Goal: Information Seeking & Learning: Check status

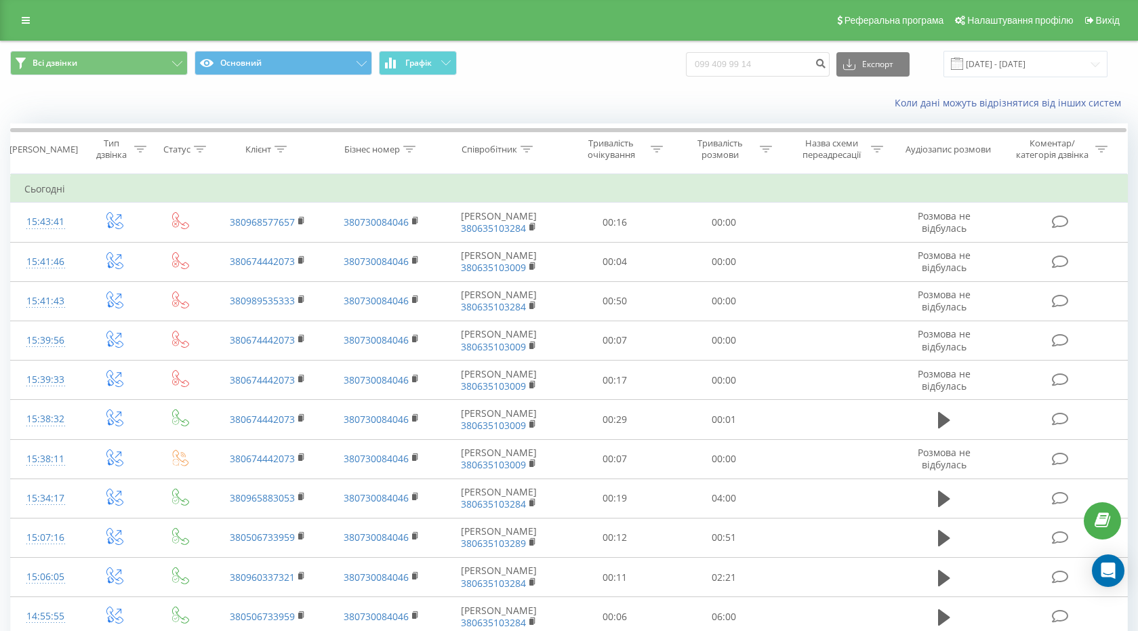
click at [715, 62] on input "099 409 99 14" at bounding box center [758, 64] width 144 height 24
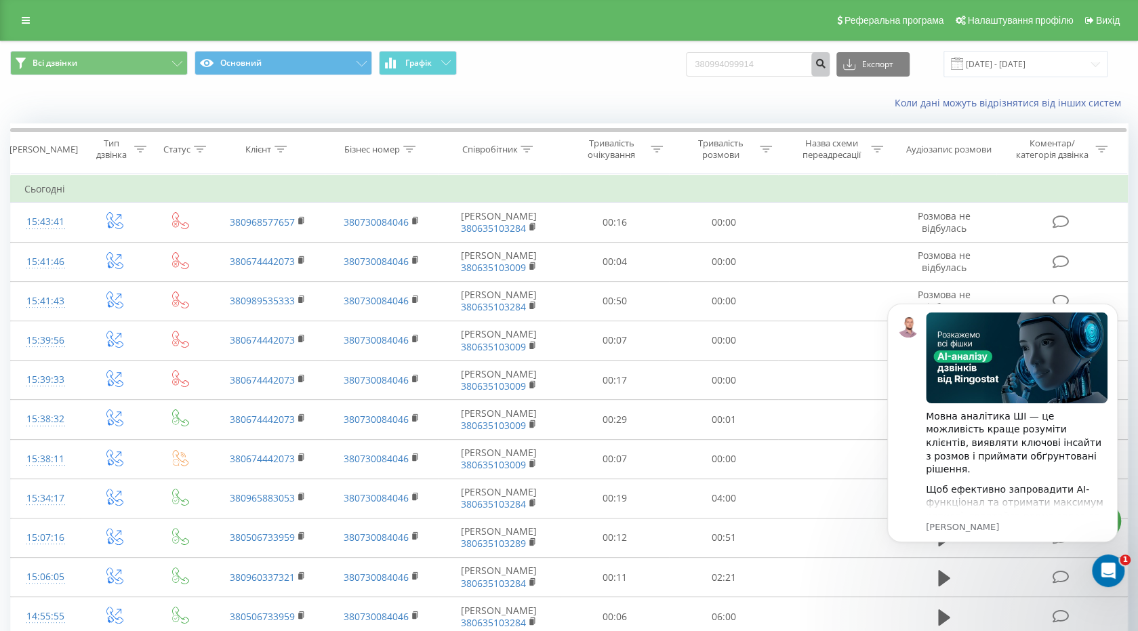
type input "380994099914"
click at [826, 63] on icon "submit" at bounding box center [821, 62] width 12 height 8
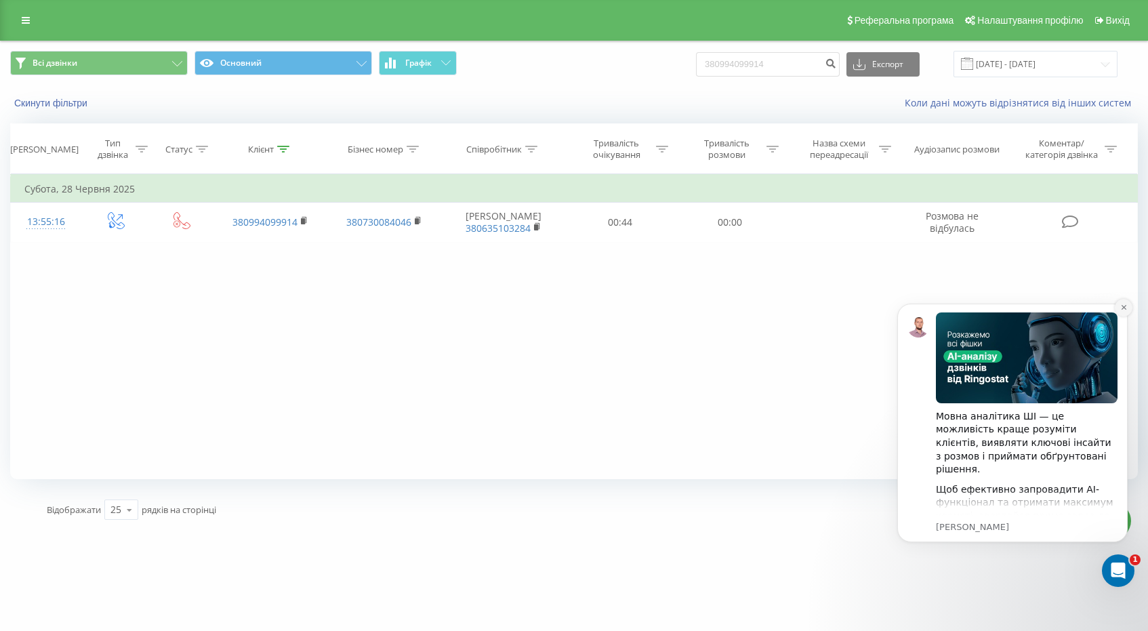
click at [1123, 305] on icon "Dismiss notification" at bounding box center [1123, 307] width 7 height 7
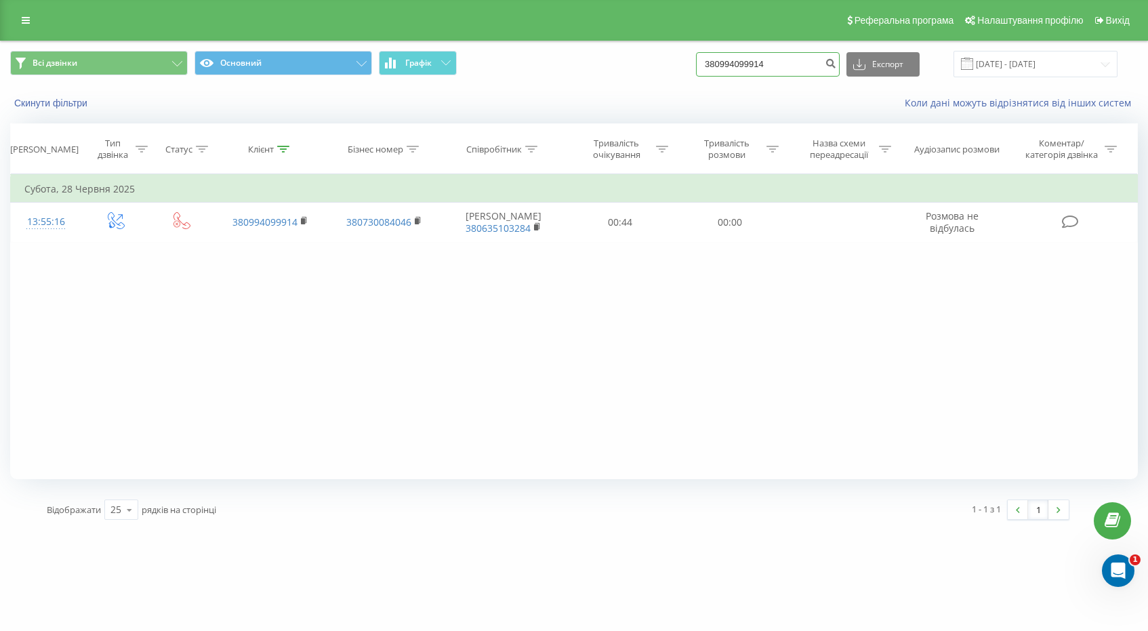
click at [789, 58] on input "380994099914" at bounding box center [768, 64] width 144 height 24
paste input "067 433 11 91"
click at [723, 61] on input "067 433 11 91" at bounding box center [768, 64] width 144 height 24
click at [752, 56] on input "38067 433 11 91" at bounding box center [768, 64] width 144 height 24
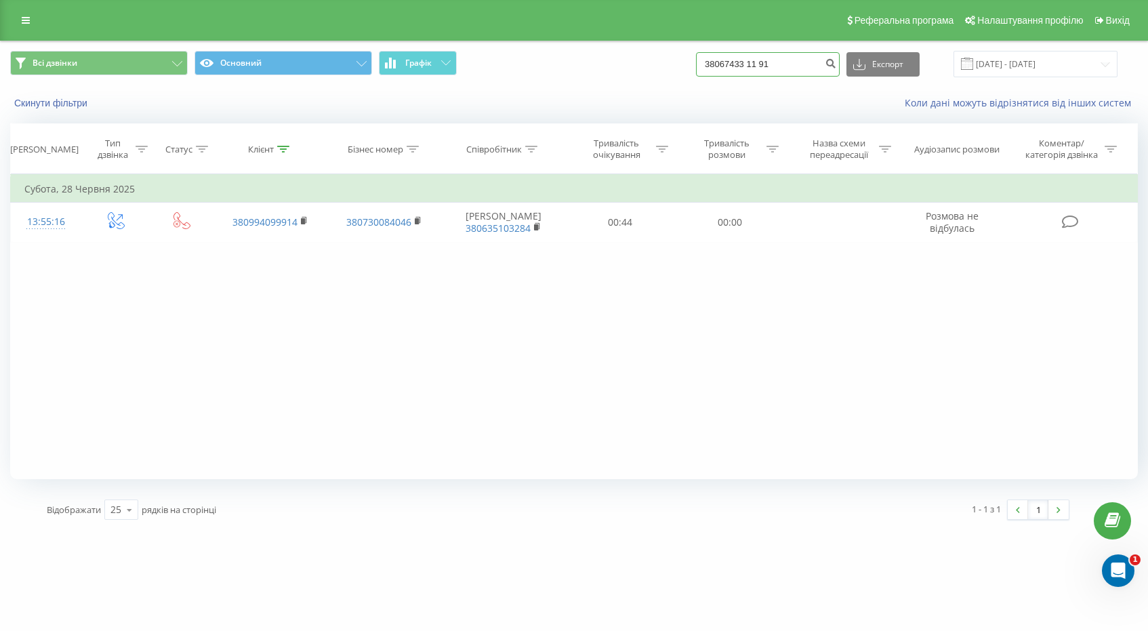
click at [766, 61] on input "38067433 11 91" at bounding box center [768, 64] width 144 height 24
click at [775, 64] on input "3806743311 91" at bounding box center [768, 64] width 144 height 24
type input "380674331191"
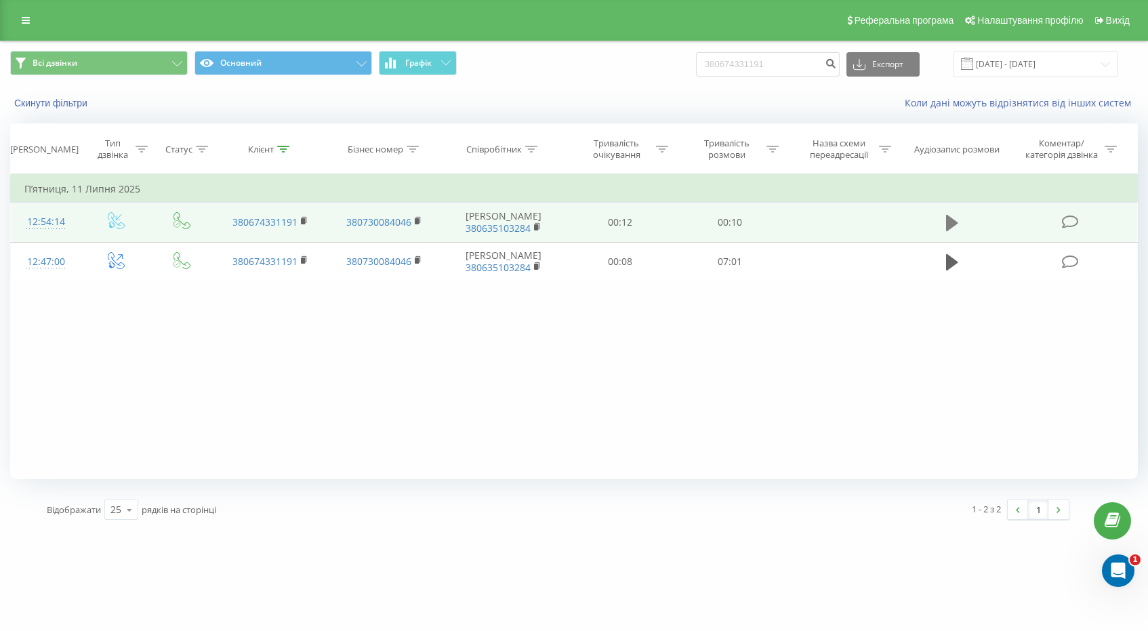
click at [957, 222] on icon at bounding box center [952, 223] width 12 height 16
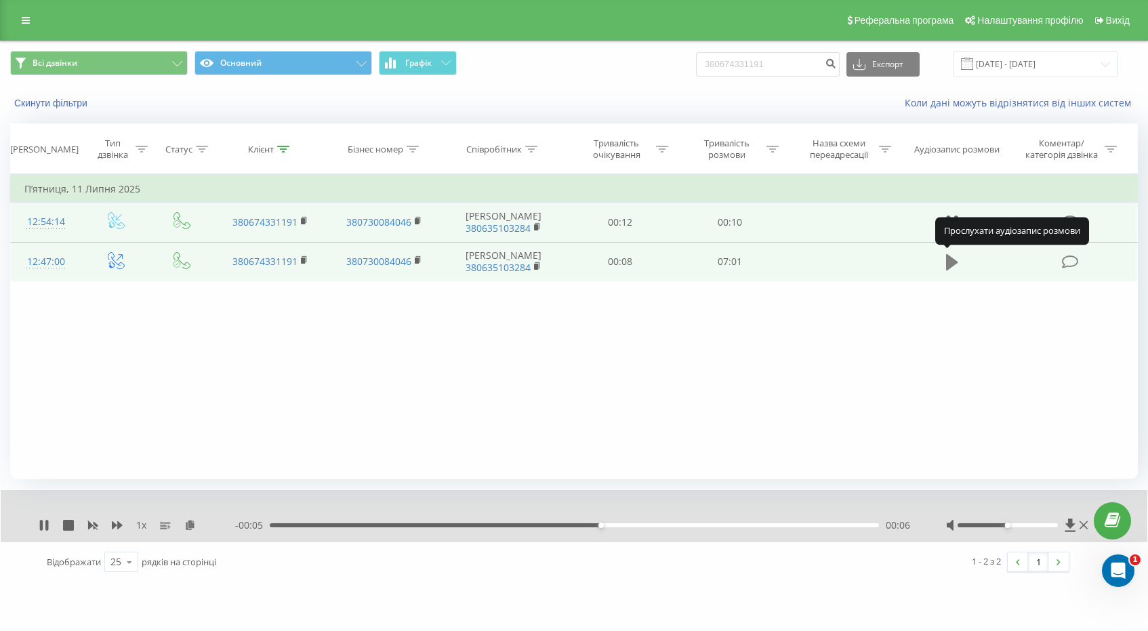
click at [956, 262] on icon at bounding box center [952, 262] width 12 height 16
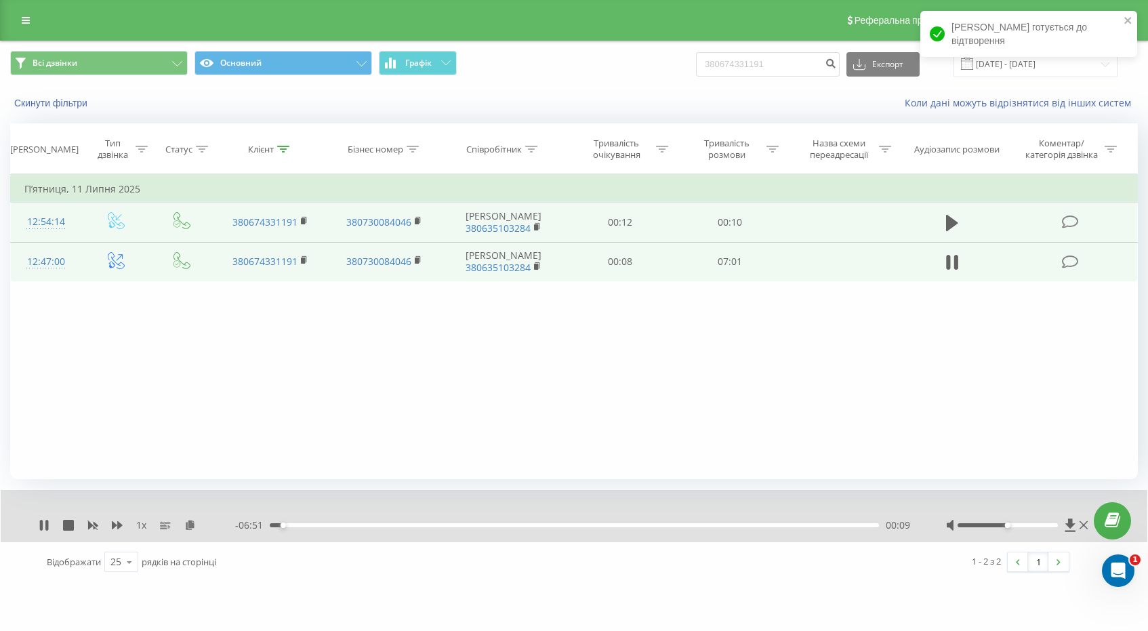
click at [142, 520] on span "1 x" at bounding box center [141, 525] width 10 height 14
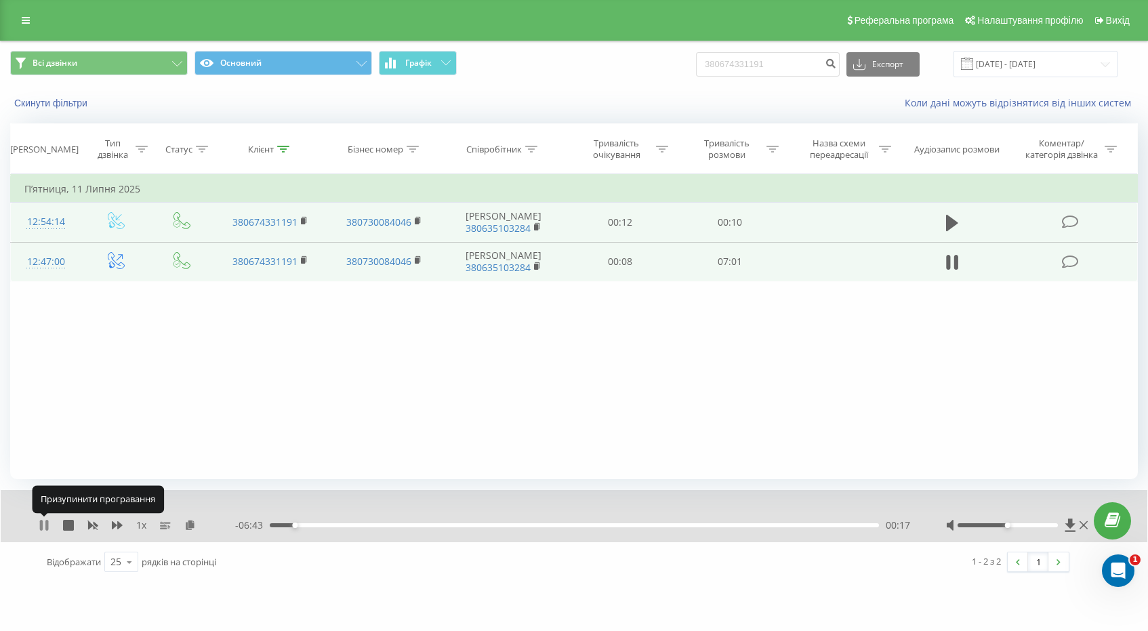
click at [47, 524] on icon at bounding box center [46, 525] width 3 height 11
click at [50, 524] on div "1 x" at bounding box center [137, 525] width 197 height 14
click at [45, 522] on icon at bounding box center [44, 525] width 8 height 11
click at [35, 524] on div "1 x - 06:14 00:46 00:46" at bounding box center [574, 516] width 1147 height 52
click at [41, 524] on icon at bounding box center [41, 525] width 3 height 11
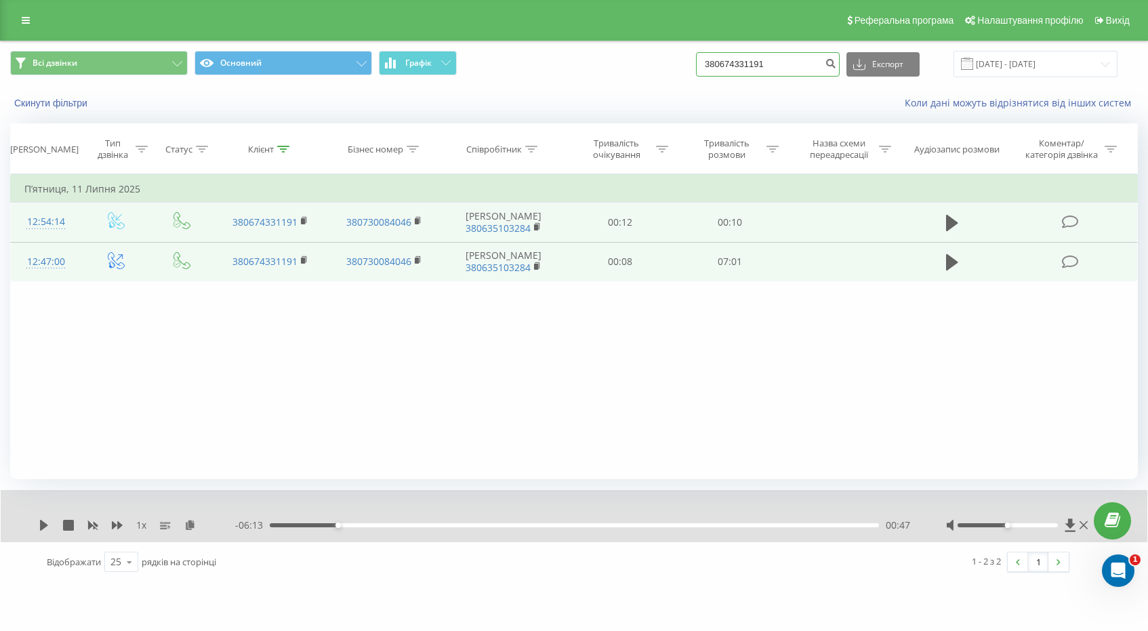
click at [783, 59] on input "380674331191" at bounding box center [768, 64] width 144 height 24
paste input "978439956"
type input "380978439956"
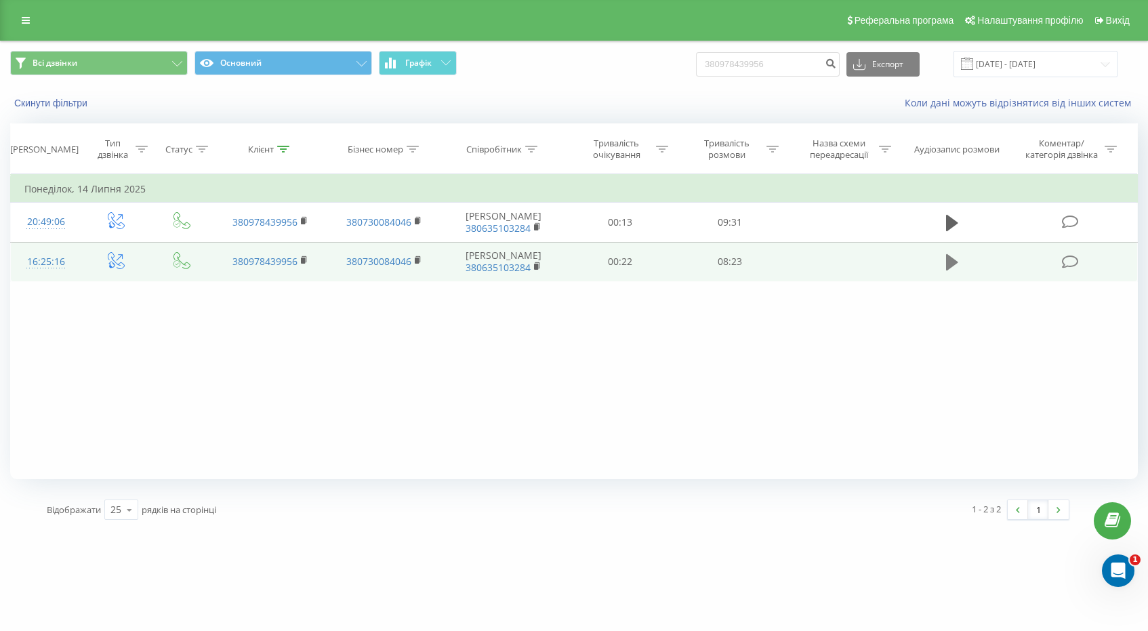
click at [954, 257] on icon at bounding box center [952, 262] width 12 height 19
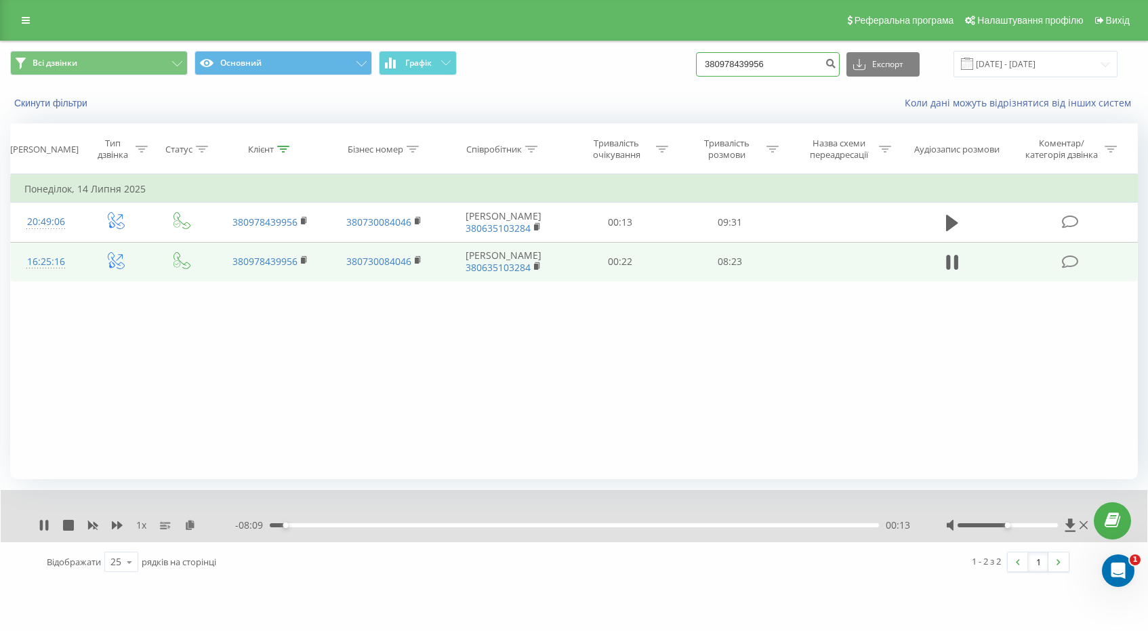
click at [755, 70] on input "380978439956" at bounding box center [768, 64] width 144 height 24
click at [46, 523] on icon at bounding box center [46, 525] width 3 height 11
click at [40, 518] on div "1 x" at bounding box center [137, 525] width 197 height 14
click at [42, 522] on icon at bounding box center [44, 525] width 8 height 11
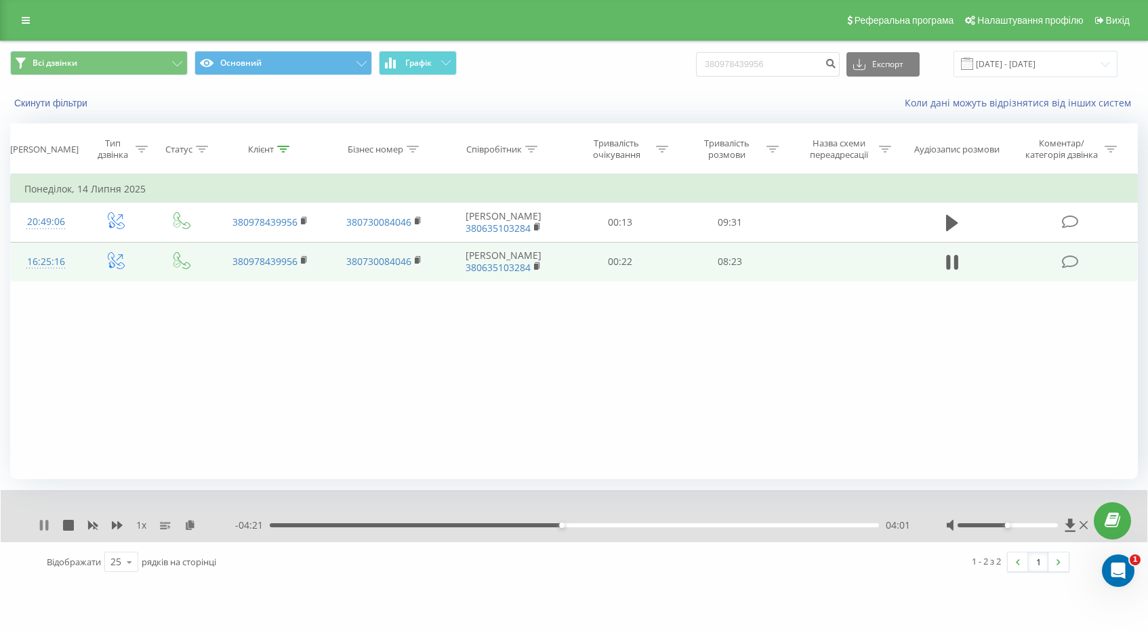
click at [47, 522] on icon at bounding box center [46, 525] width 3 height 11
click at [47, 522] on icon at bounding box center [44, 525] width 11 height 11
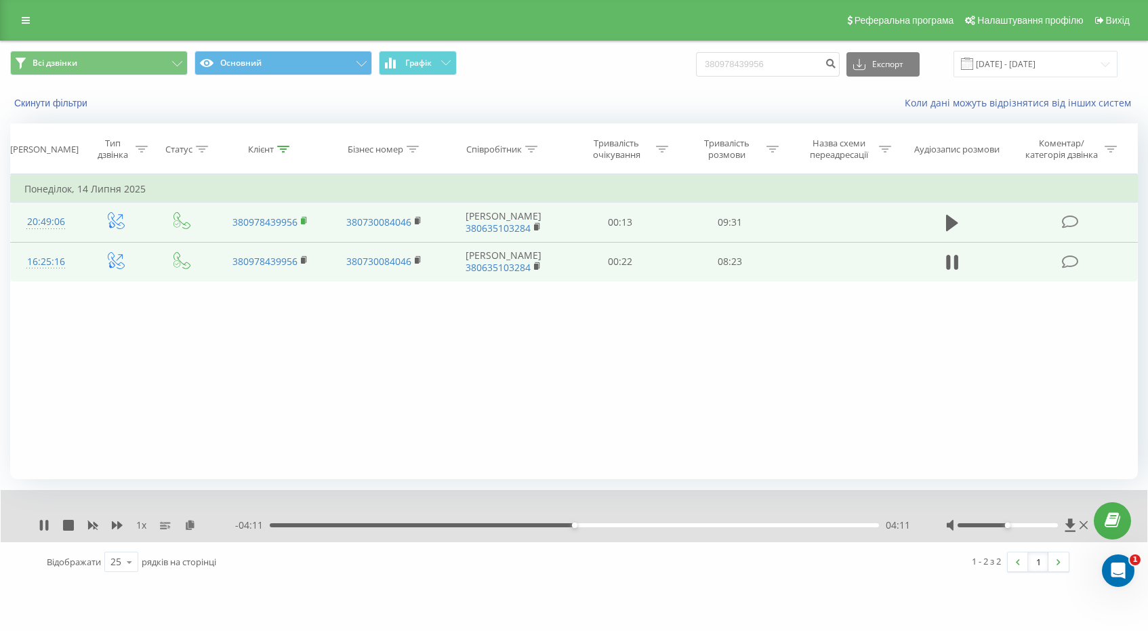
click at [302, 220] on rect at bounding box center [303, 221] width 4 height 6
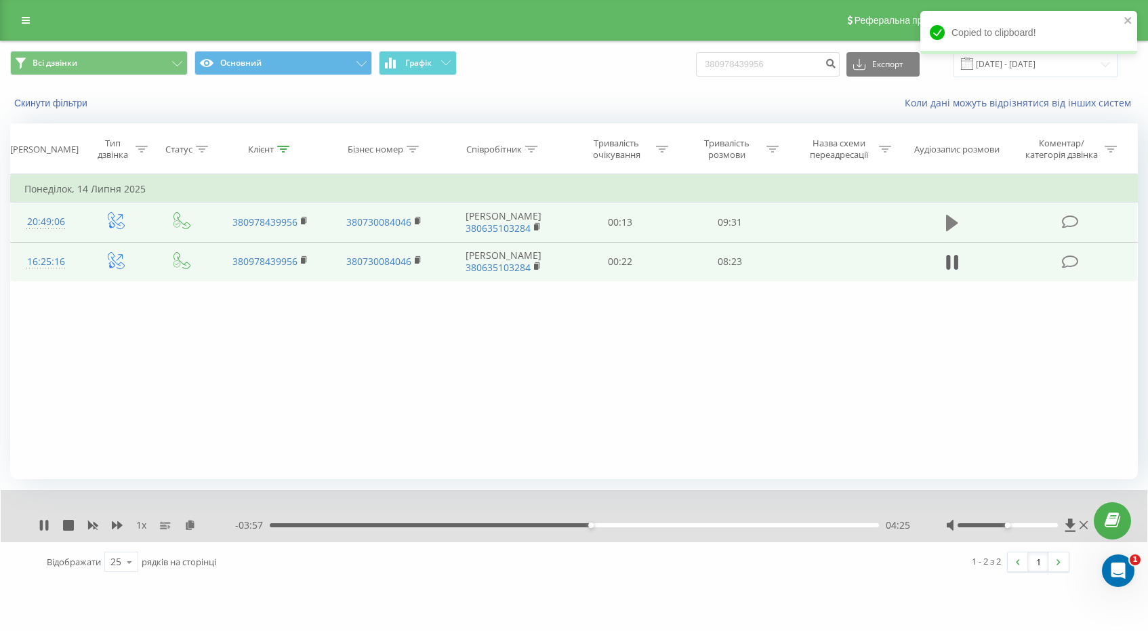
click at [959, 224] on button at bounding box center [952, 223] width 20 height 20
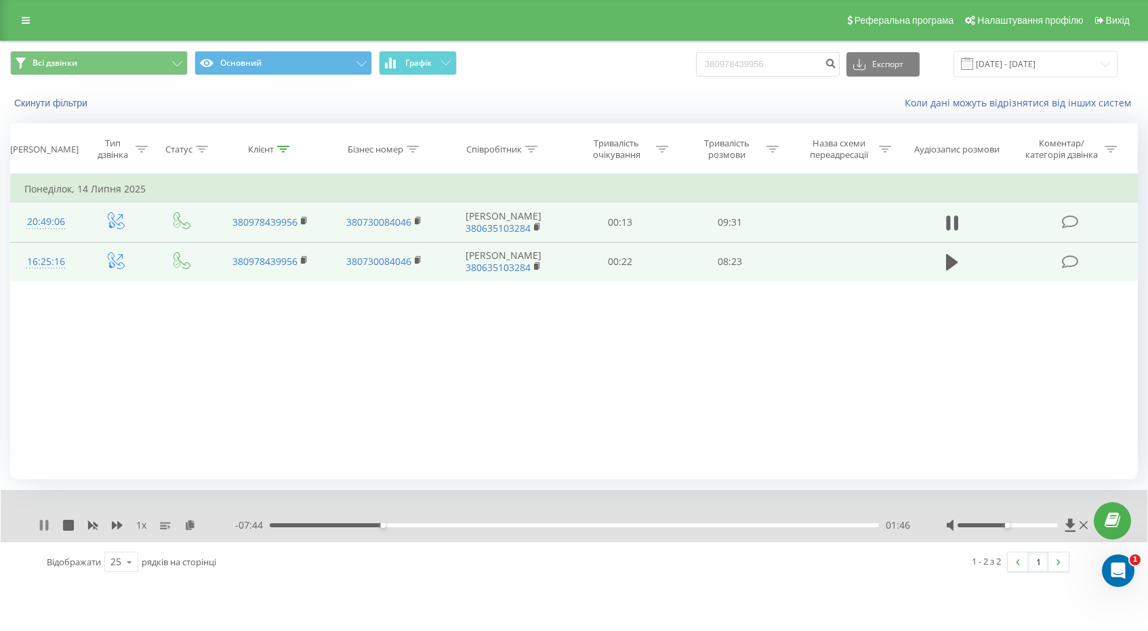
click at [41, 522] on icon at bounding box center [41, 525] width 3 height 11
click at [45, 520] on icon at bounding box center [44, 525] width 11 height 11
click at [141, 522] on span "1 x" at bounding box center [141, 525] width 10 height 14
click at [141, 521] on span "1 x" at bounding box center [141, 525] width 10 height 14
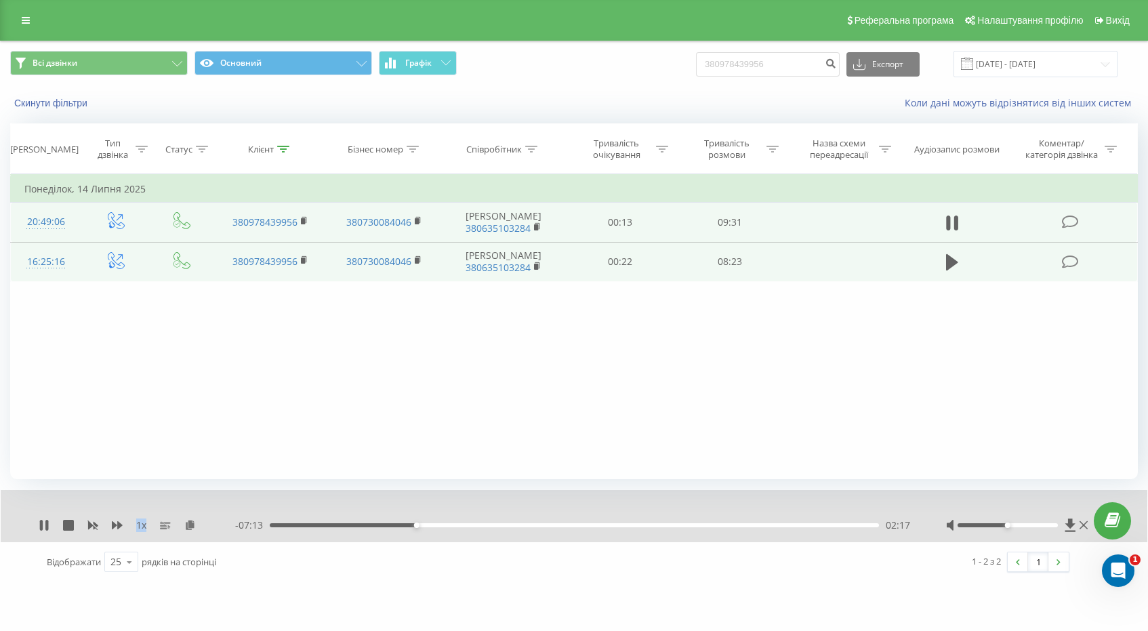
click at [423, 523] on div "02:17" at bounding box center [574, 525] width 609 height 4
click at [426, 523] on div "02:26" at bounding box center [574, 525] width 609 height 4
click at [432, 523] on div "02:26" at bounding box center [574, 525] width 609 height 4
click at [440, 524] on div "02:40" at bounding box center [574, 525] width 609 height 4
click at [449, 523] on div "02:48" at bounding box center [574, 525] width 609 height 4
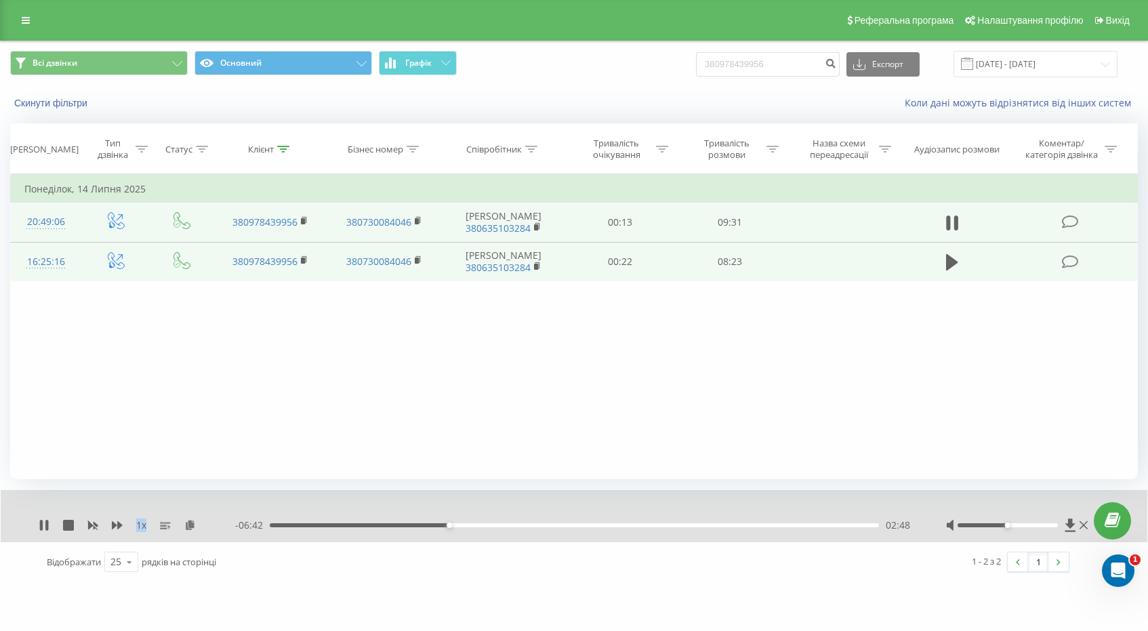
click at [460, 523] on div "02:48" at bounding box center [574, 525] width 609 height 4
click at [480, 524] on div "03:17" at bounding box center [574, 525] width 609 height 4
drag, startPoint x: 489, startPoint y: 525, endPoint x: 510, endPoint y: 527, distance: 20.4
click at [490, 525] on div "03:26" at bounding box center [574, 525] width 609 height 4
click at [508, 525] on div "03:43" at bounding box center [574, 525] width 609 height 4
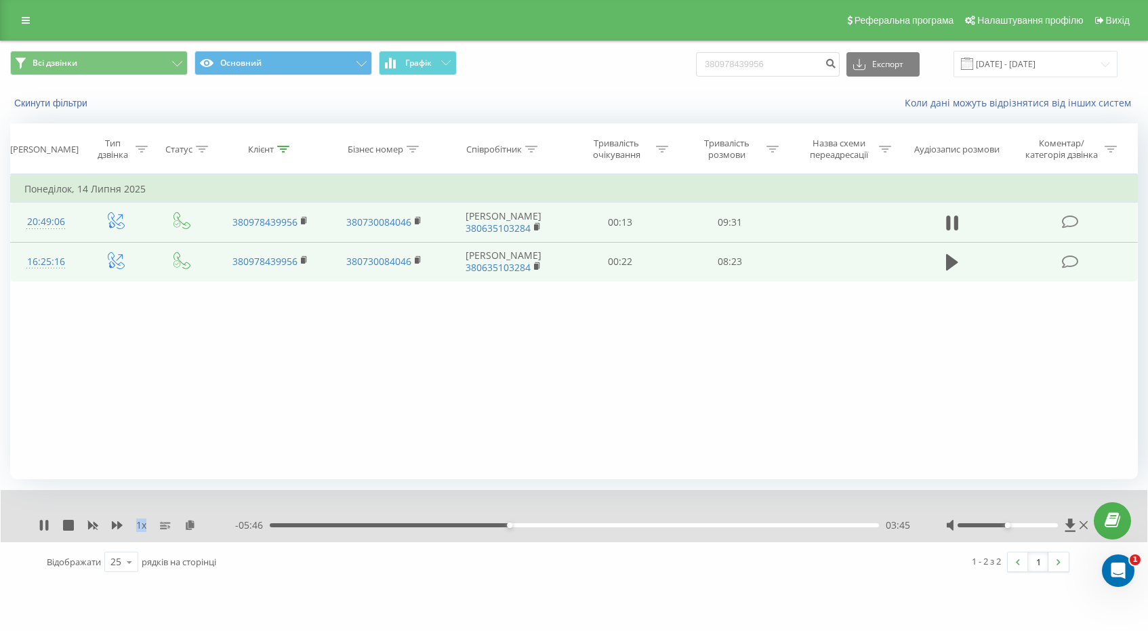
click at [515, 525] on div "03:45" at bounding box center [574, 525] width 609 height 4
click at [526, 525] on div "04:00" at bounding box center [574, 525] width 609 height 4
click at [541, 525] on div "04:00" at bounding box center [574, 525] width 609 height 4
click at [562, 524] on div "04:19" at bounding box center [574, 525] width 609 height 4
click at [598, 521] on div "- 04:56 04:34 04:34" at bounding box center [573, 525] width 677 height 14
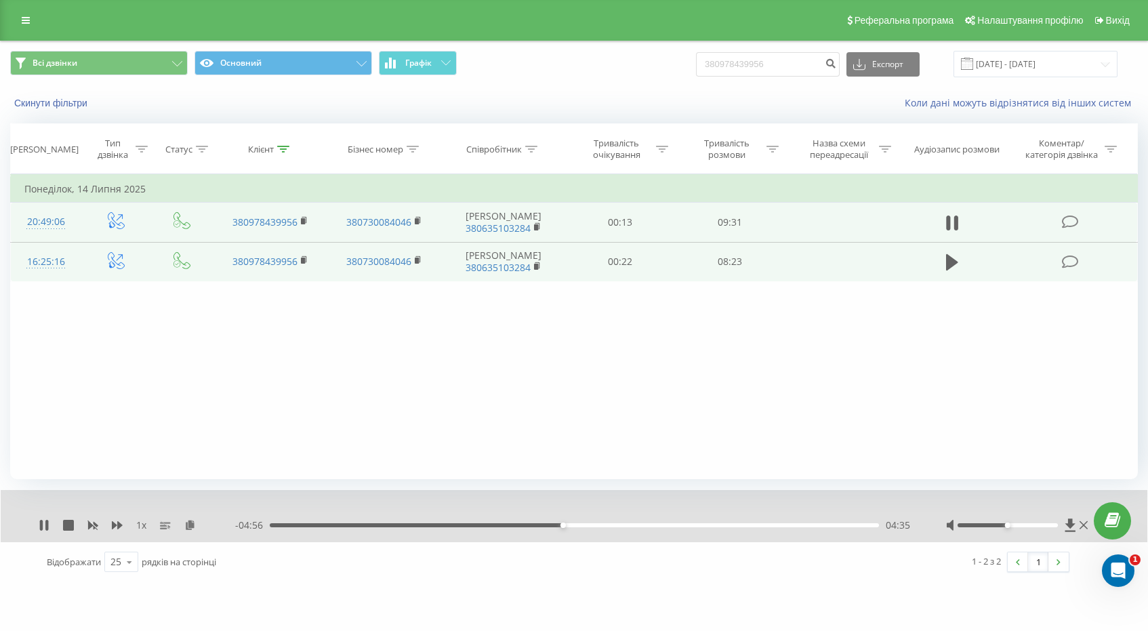
click at [584, 527] on div "- 04:56 04:35 04:35" at bounding box center [573, 525] width 677 height 14
click at [583, 527] on div "- 04:55 04:35 04:35" at bounding box center [573, 525] width 677 height 14
click at [579, 524] on div "04:50" at bounding box center [574, 525] width 609 height 4
click at [596, 524] on div "00:00" at bounding box center [574, 525] width 609 height 4
click at [619, 524] on div "05:10" at bounding box center [574, 525] width 609 height 4
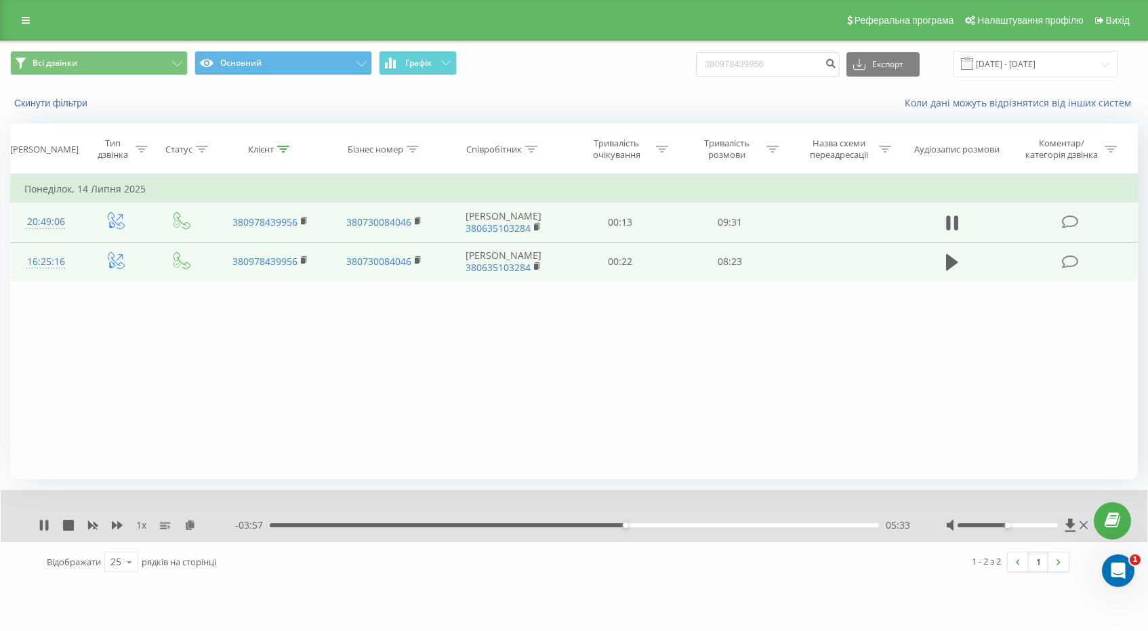
click at [641, 524] on div "05:33" at bounding box center [574, 525] width 609 height 4
click at [660, 524] on div "06:06" at bounding box center [574, 525] width 609 height 4
click at [679, 525] on div "06:24" at bounding box center [574, 525] width 609 height 4
click at [694, 525] on div "06:38" at bounding box center [574, 525] width 609 height 4
drag, startPoint x: 708, startPoint y: 525, endPoint x: 716, endPoint y: 525, distance: 8.1
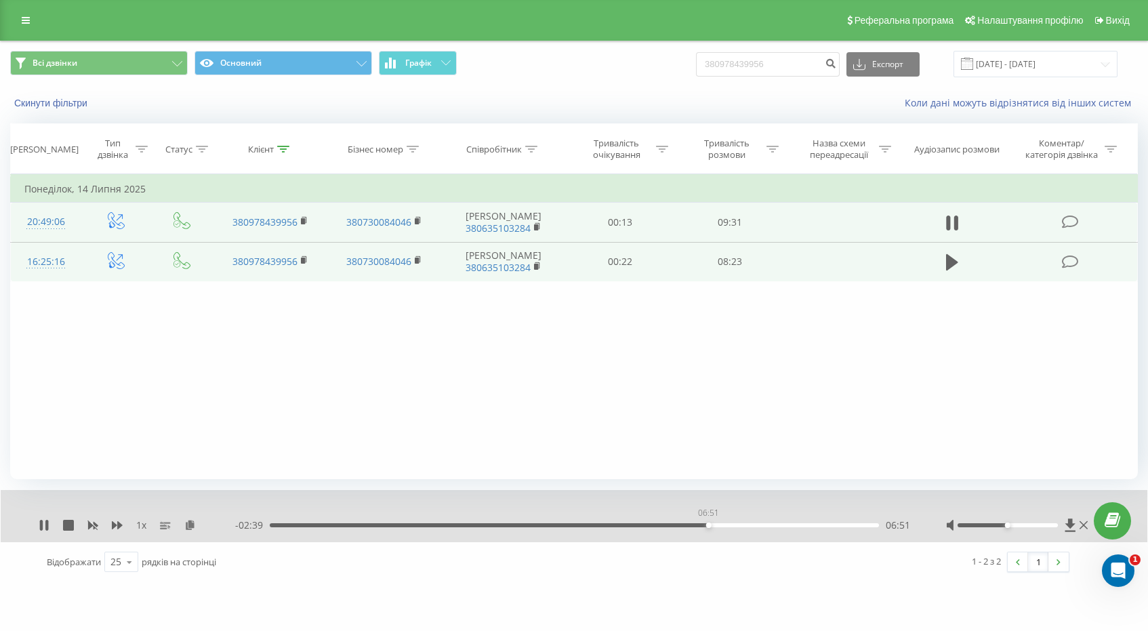
click at [709, 525] on div "06:51" at bounding box center [574, 525] width 609 height 4
click at [720, 525] on div "06:52" at bounding box center [574, 525] width 609 height 4
click at [720, 525] on div "00:00" at bounding box center [574, 525] width 609 height 4
click at [711, 527] on div "- 02:27 07:03 07:03" at bounding box center [573, 525] width 677 height 14
click at [709, 526] on div "07:03" at bounding box center [574, 525] width 609 height 4
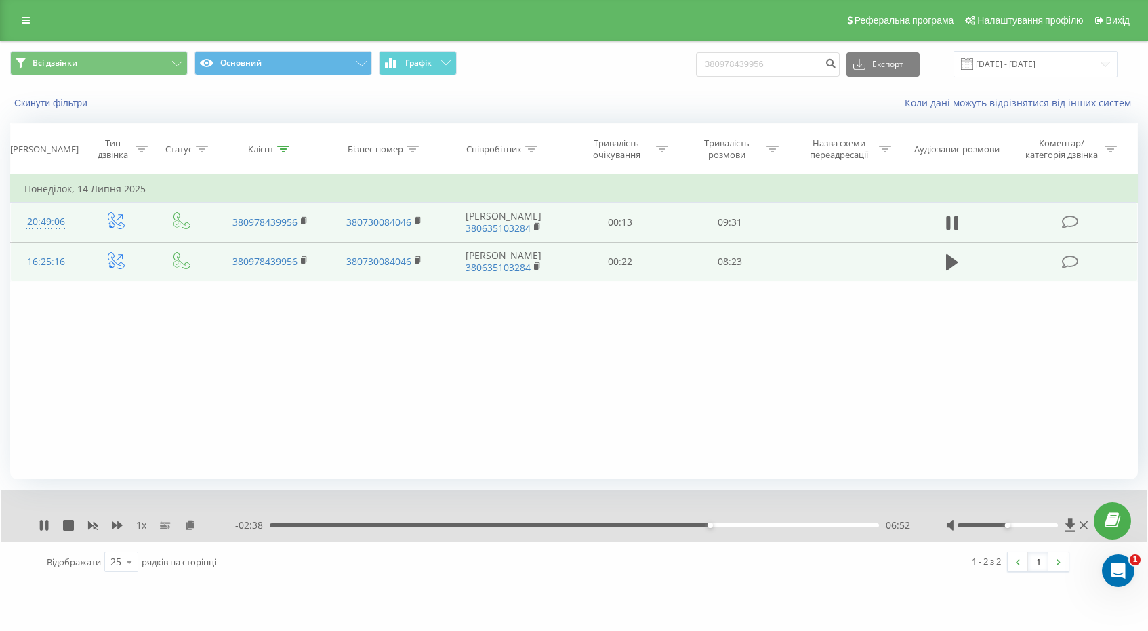
click at [703, 524] on div "06:52" at bounding box center [574, 525] width 609 height 4
click at [46, 524] on icon at bounding box center [46, 525] width 3 height 11
click at [47, 520] on icon at bounding box center [44, 525] width 11 height 11
click at [47, 520] on icon at bounding box center [46, 525] width 3 height 11
click at [44, 524] on icon at bounding box center [44, 525] width 8 height 11
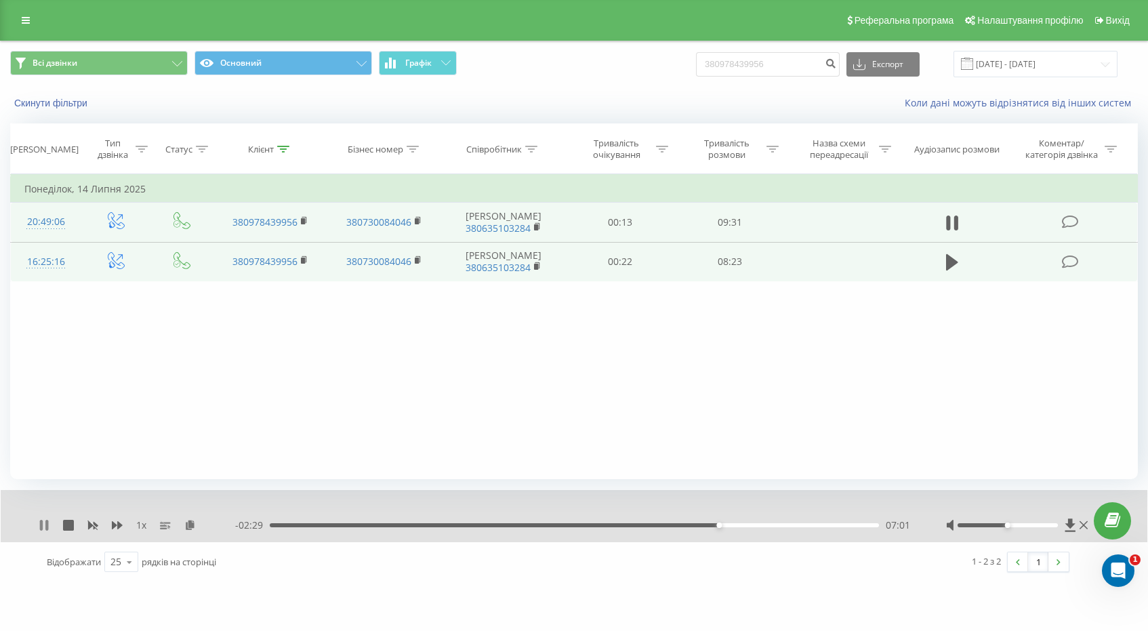
click at [39, 527] on icon at bounding box center [44, 525] width 11 height 11
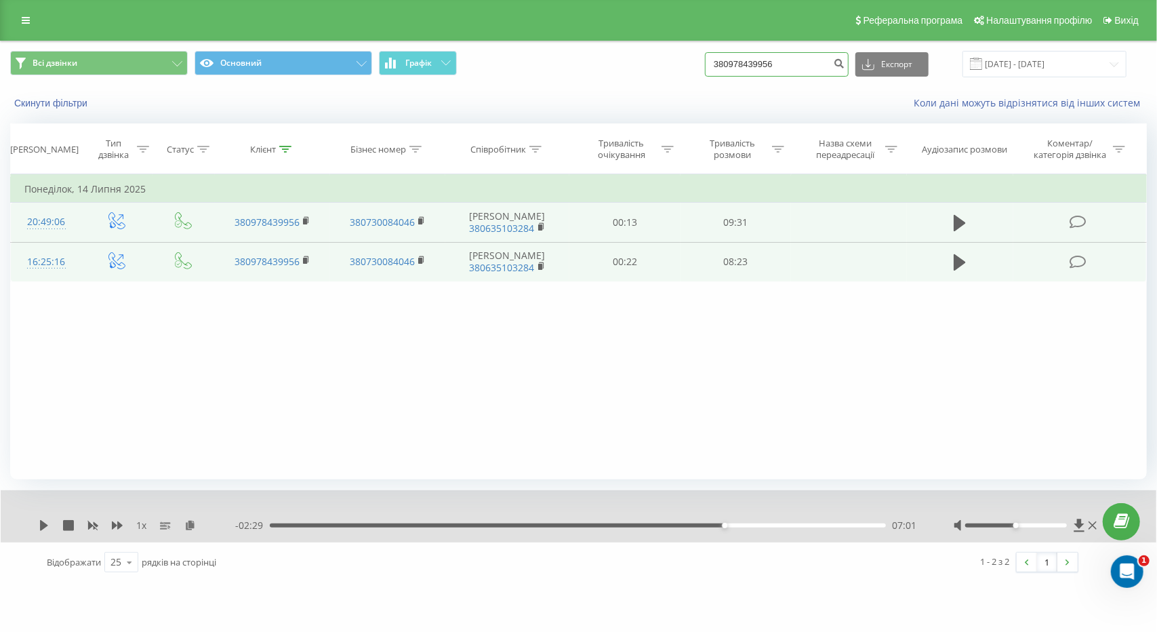
click at [815, 68] on input "380978439956" at bounding box center [777, 64] width 144 height 24
click at [816, 68] on input "380978439956" at bounding box center [777, 64] width 144 height 24
paste input "+380960320514"
click at [737, 63] on input "+380960320514" at bounding box center [777, 64] width 144 height 24
type input "380960320514"
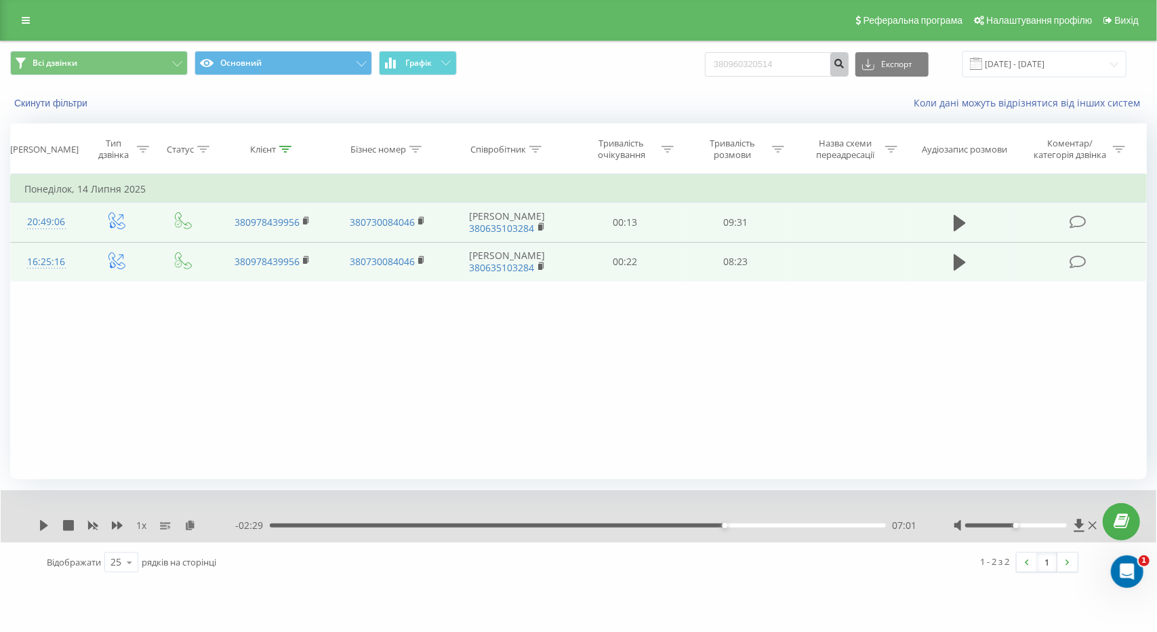
click at [848, 71] on button "submit" at bounding box center [839, 64] width 18 height 24
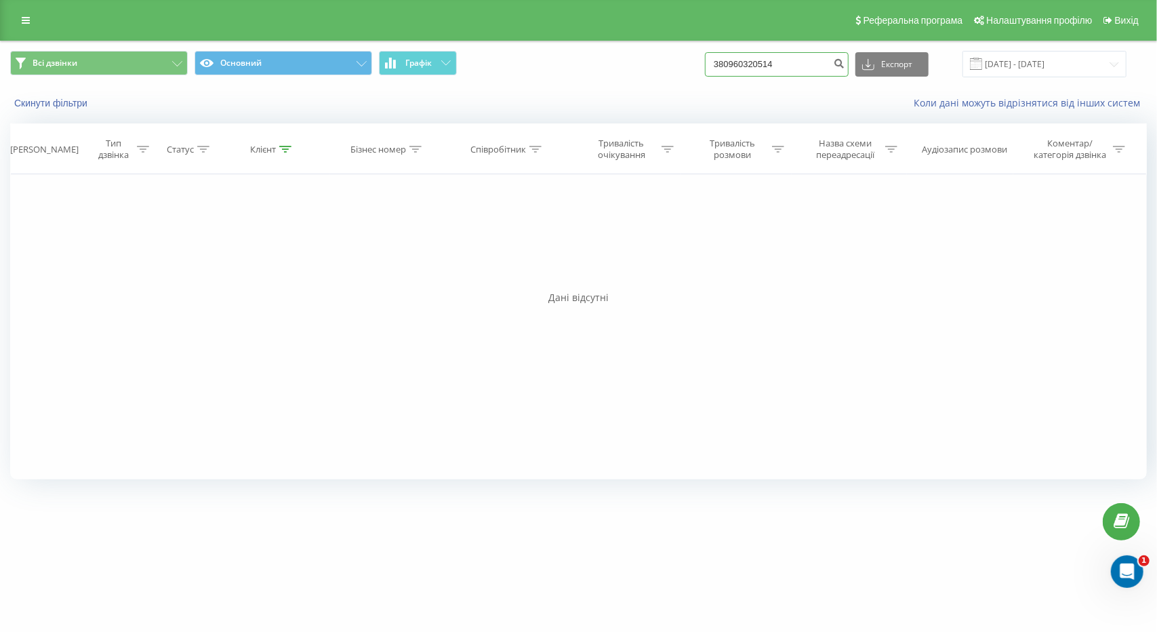
click at [805, 70] on input "380960320514" at bounding box center [777, 64] width 144 height 24
paste input "097 354 87 78"
click at [735, 62] on input "097 354 87 78" at bounding box center [777, 64] width 144 height 24
click at [759, 62] on input "38097 354 87 78" at bounding box center [777, 64] width 144 height 24
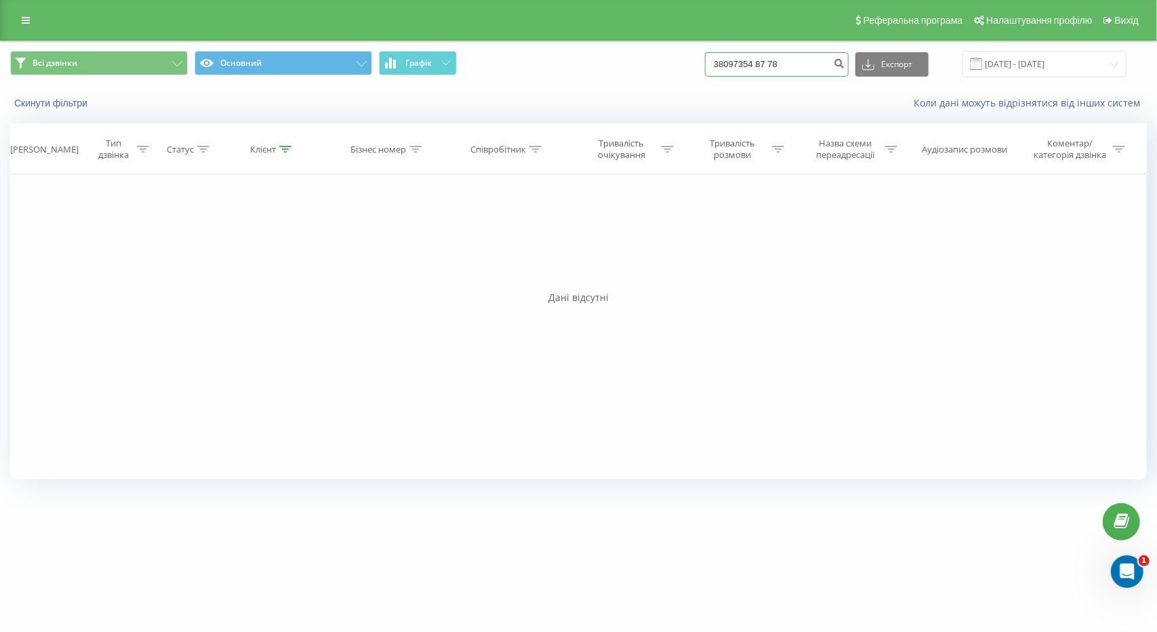
click at [774, 59] on input "38097354 87 78" at bounding box center [777, 64] width 144 height 24
click at [783, 65] on input "3809735487 78" at bounding box center [777, 64] width 144 height 24
type input "380973548778"
click at [845, 64] on icon "submit" at bounding box center [839, 62] width 12 height 8
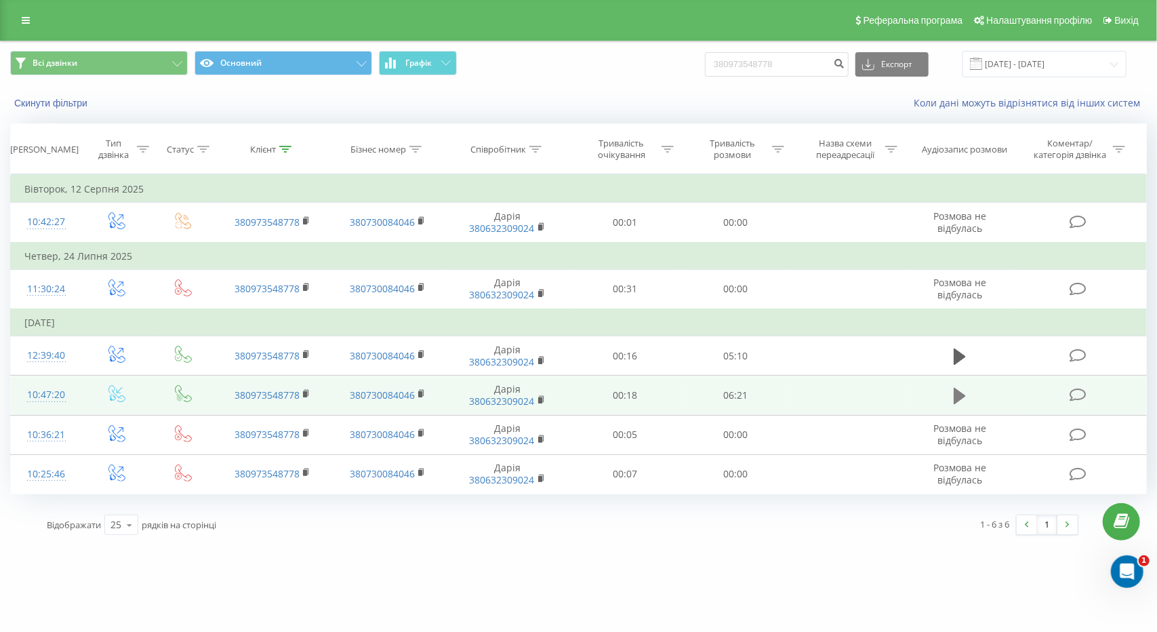
click at [962, 390] on icon at bounding box center [959, 395] width 12 height 19
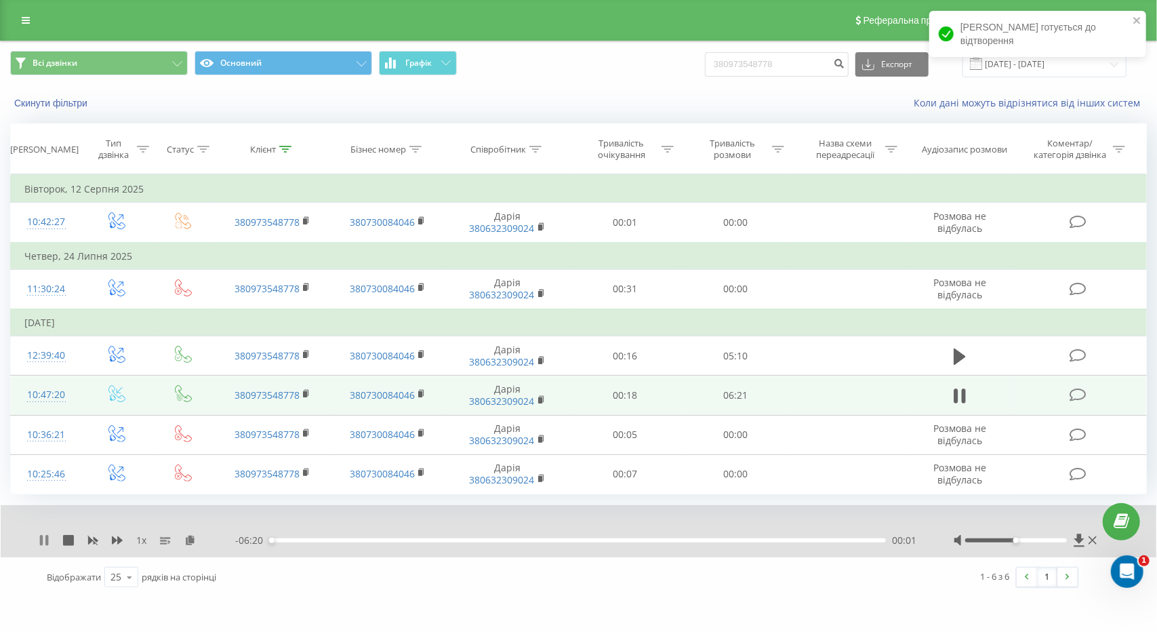
click at [49, 535] on icon at bounding box center [44, 540] width 11 height 11
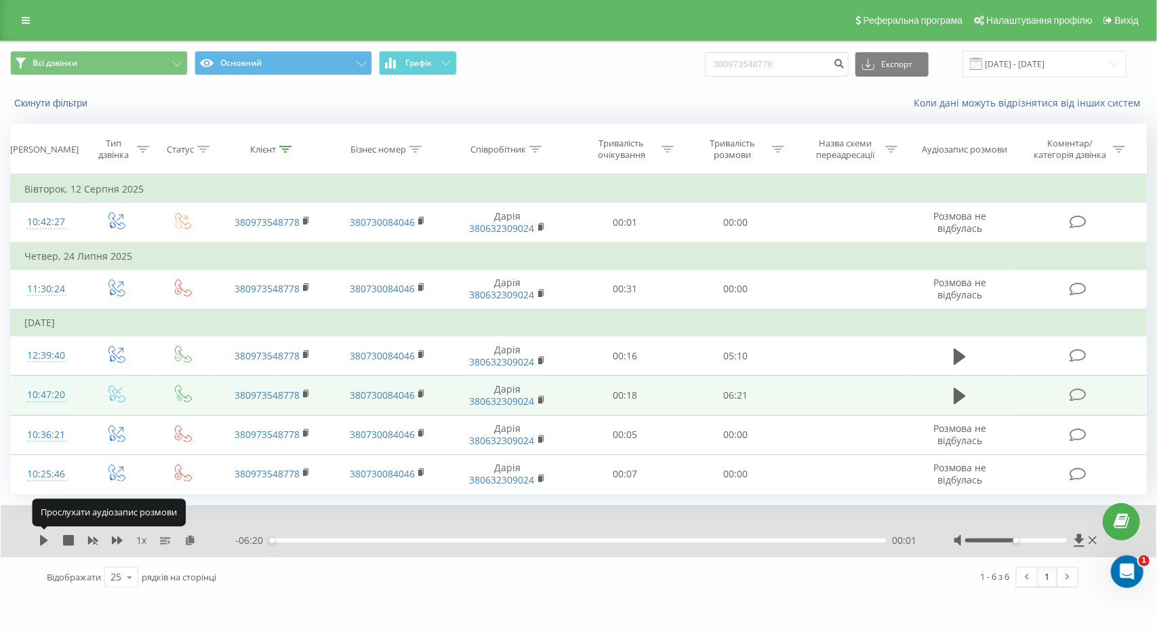
click at [49, 533] on div "1 x" at bounding box center [137, 540] width 197 height 14
click at [43, 536] on icon at bounding box center [44, 540] width 8 height 11
click at [43, 536] on icon at bounding box center [44, 540] width 11 height 11
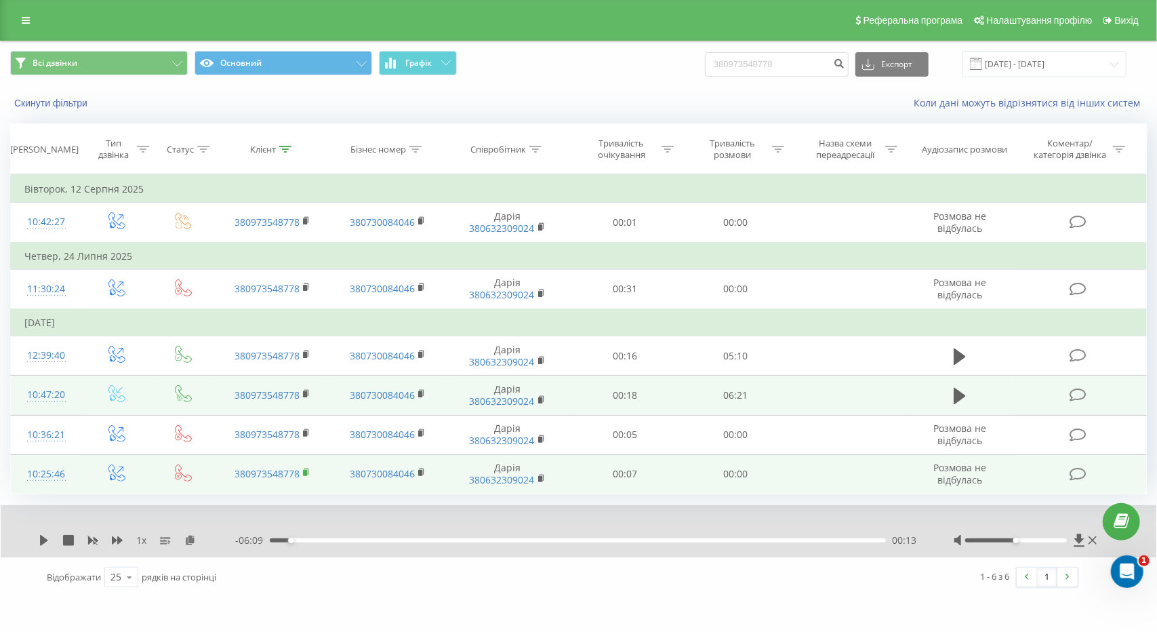
click at [307, 470] on icon at bounding box center [306, 472] width 7 height 9
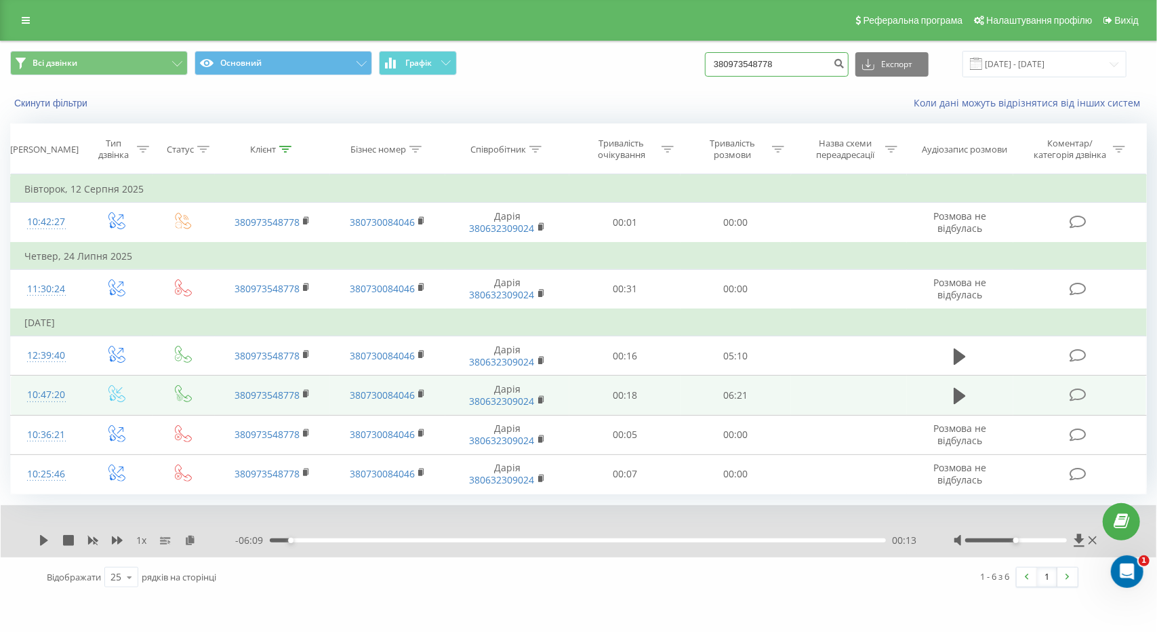
click at [817, 64] on input "380973548778" at bounding box center [777, 64] width 144 height 24
paste input "+380989214347"
click at [740, 62] on input "+380989214347" at bounding box center [777, 64] width 144 height 24
type input "380989214347"
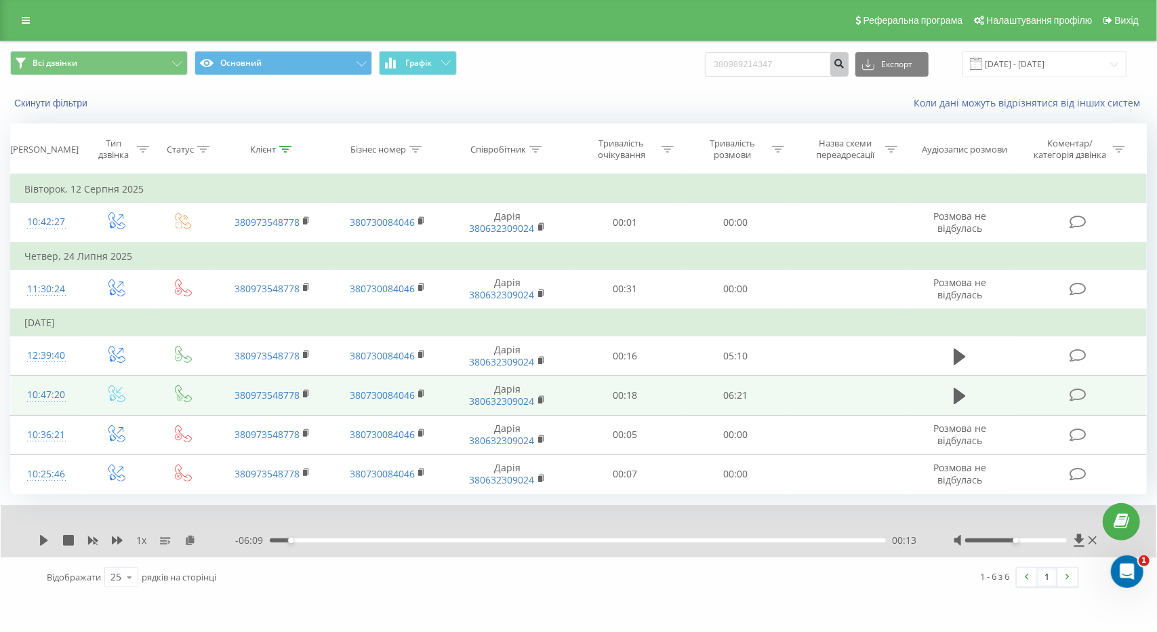
click at [845, 62] on icon "submit" at bounding box center [839, 62] width 12 height 8
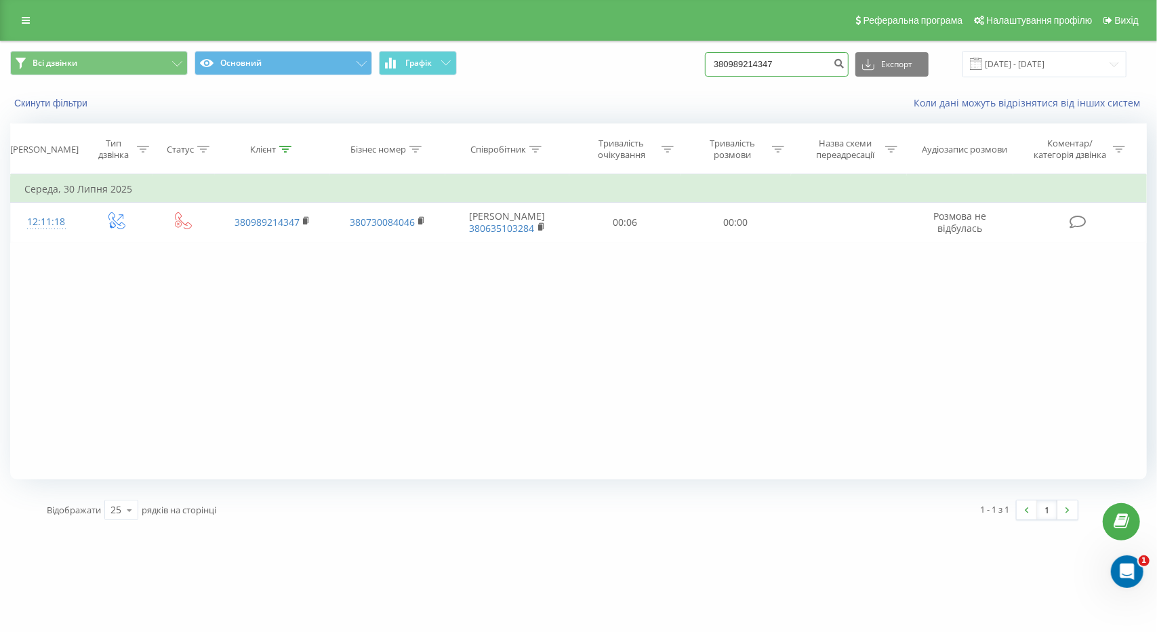
click at [820, 67] on input "380989214347" at bounding box center [777, 64] width 144 height 24
click at [821, 67] on input "380989214347" at bounding box center [777, 64] width 144 height 24
paste input "+380973715155"
click at [741, 58] on input "+380973715155" at bounding box center [777, 64] width 144 height 24
type input "380973715155"
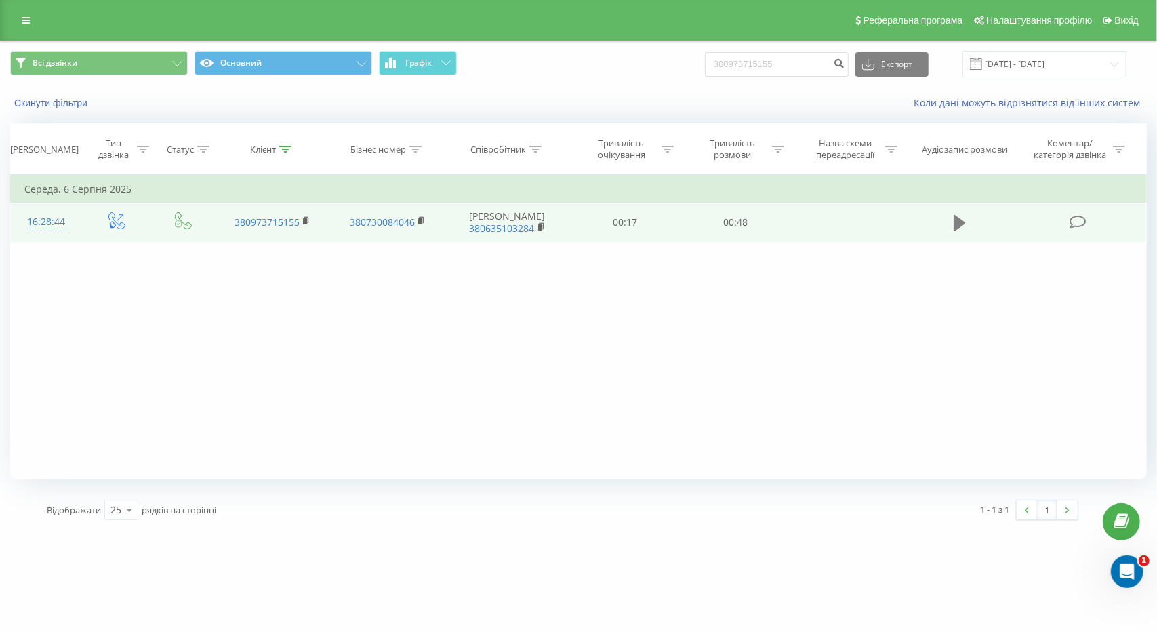
click at [950, 221] on button at bounding box center [959, 223] width 20 height 20
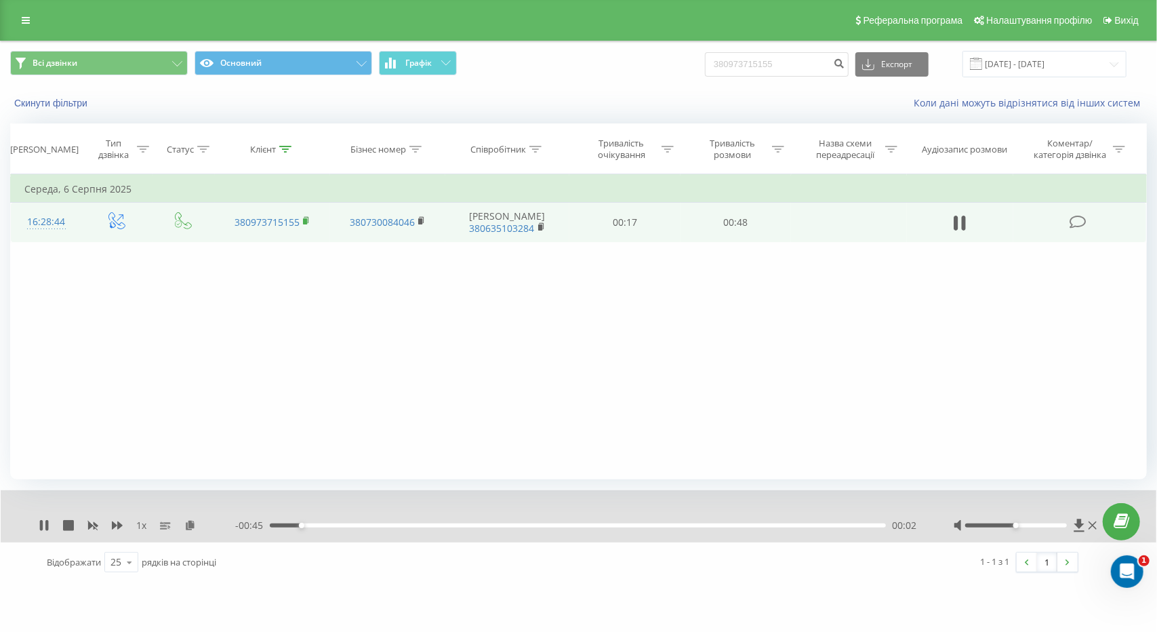
click at [306, 219] on rect at bounding box center [305, 221] width 4 height 6
